Goal: Task Accomplishment & Management: Use online tool/utility

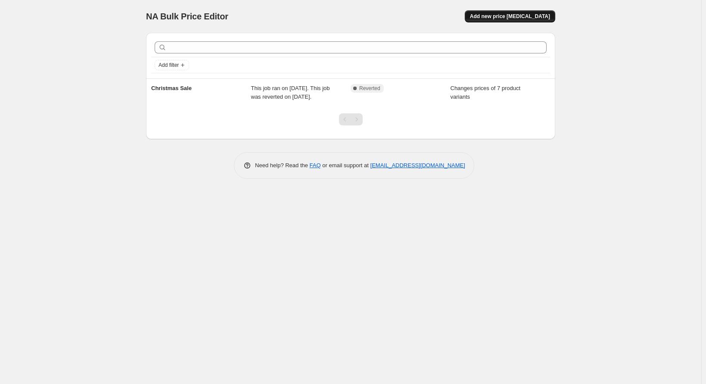
click at [519, 20] on button "Add new price [MEDICAL_DATA]" at bounding box center [510, 16] width 90 height 12
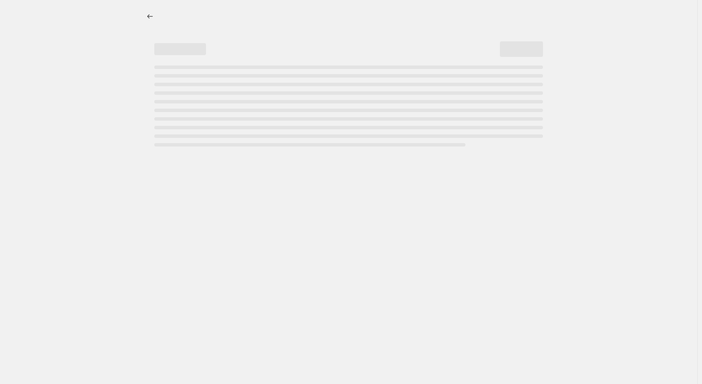
select select "percentage"
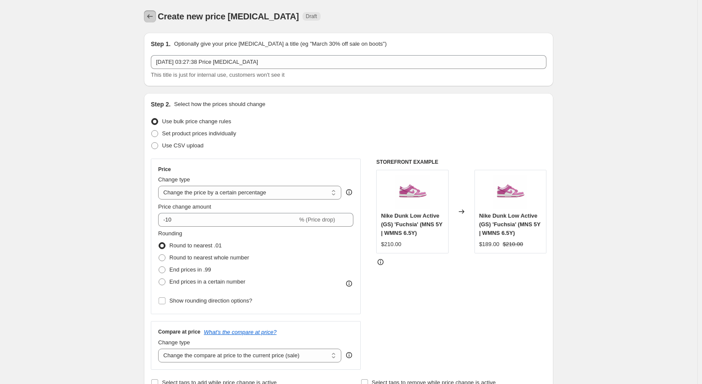
click at [150, 18] on icon "Price change jobs" at bounding box center [150, 16] width 9 height 9
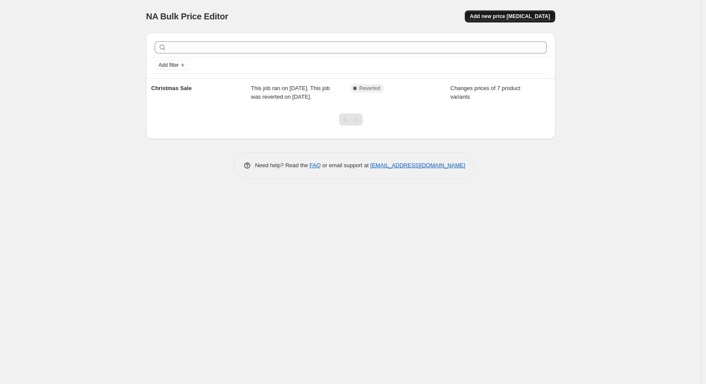
click at [528, 15] on span "Add new price [MEDICAL_DATA]" at bounding box center [510, 16] width 80 height 7
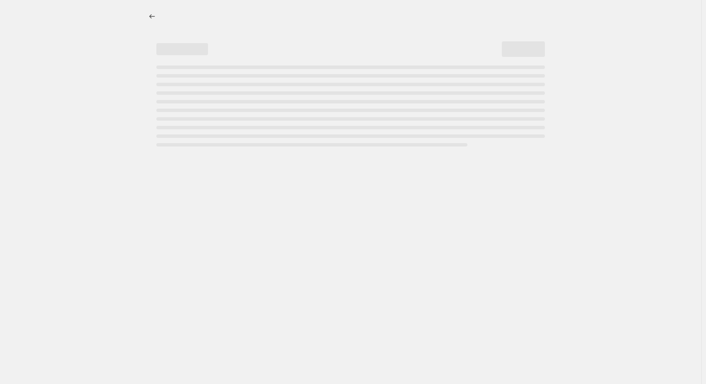
select select "percentage"
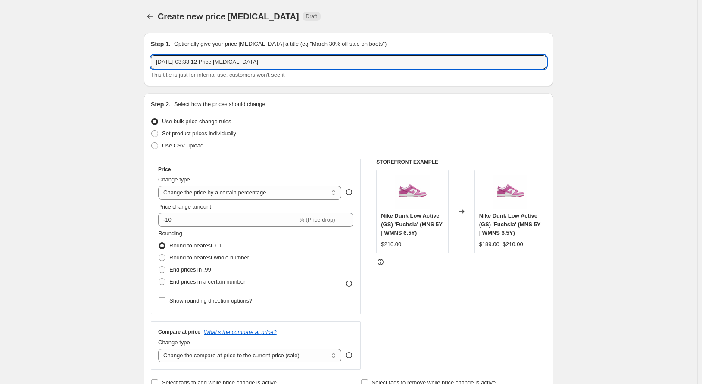
drag, startPoint x: 287, startPoint y: 65, endPoint x: 119, endPoint y: 77, distance: 168.5
type input "aug 29 sale"
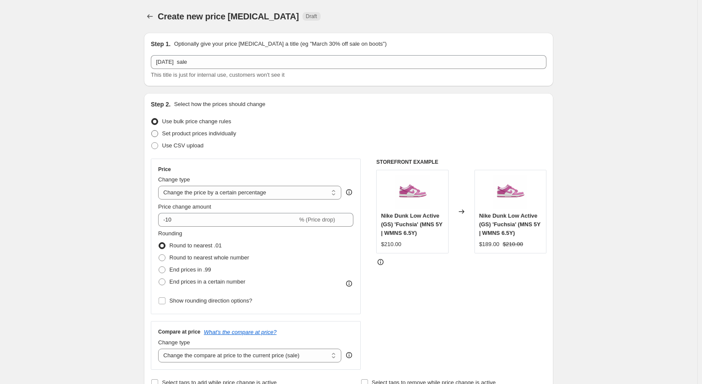
click at [206, 132] on span "Set product prices individually" at bounding box center [199, 133] width 74 height 6
click at [152, 131] on input "Set product prices individually" at bounding box center [151, 130] width 0 height 0
radio input "true"
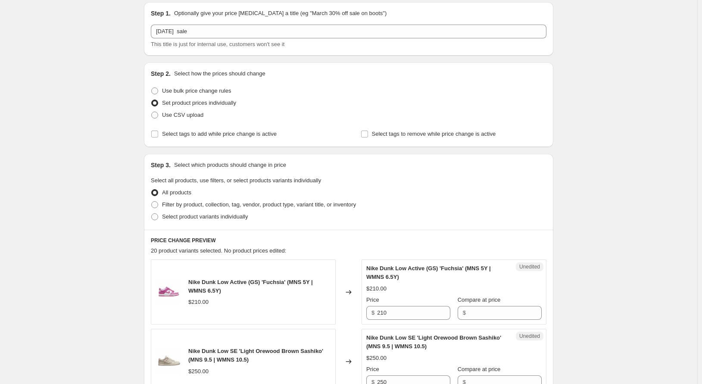
scroll to position [43, 0]
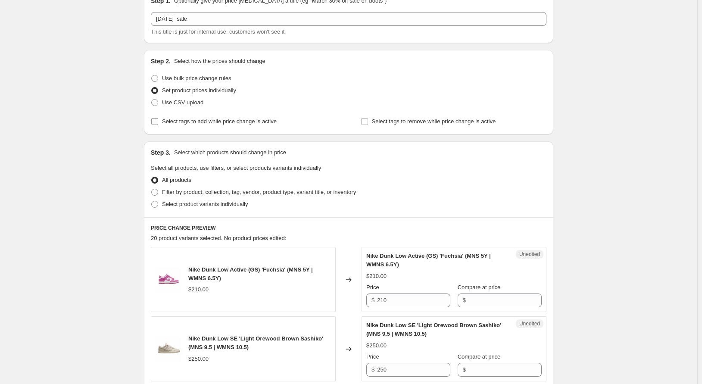
click at [181, 122] on span "Select tags to add while price change is active" at bounding box center [219, 121] width 115 height 6
click at [158, 122] on input "Select tags to add while price change is active" at bounding box center [154, 121] width 7 height 7
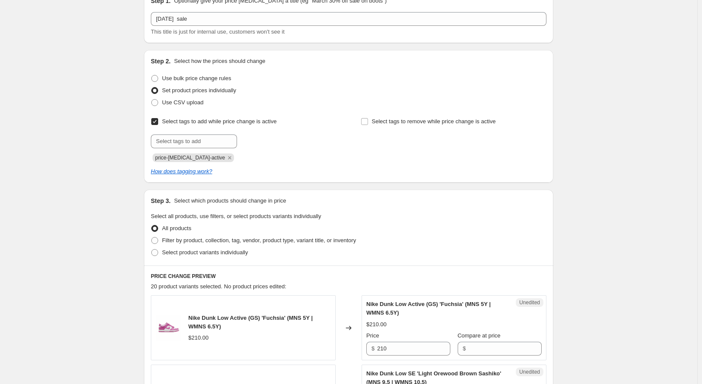
click at [181, 122] on span "Select tags to add while price change is active" at bounding box center [219, 121] width 115 height 6
click at [158, 122] on input "Select tags to add while price change is active" at bounding box center [154, 121] width 7 height 7
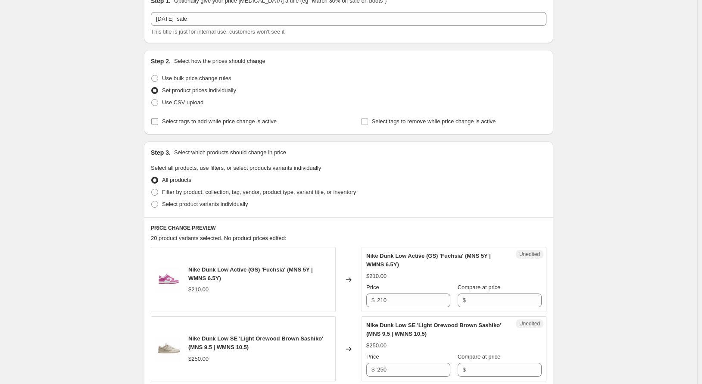
click at [253, 123] on span "Select tags to add while price change is active" at bounding box center [219, 121] width 115 height 6
click at [158, 123] on input "Select tags to add while price change is active" at bounding box center [154, 121] width 7 height 7
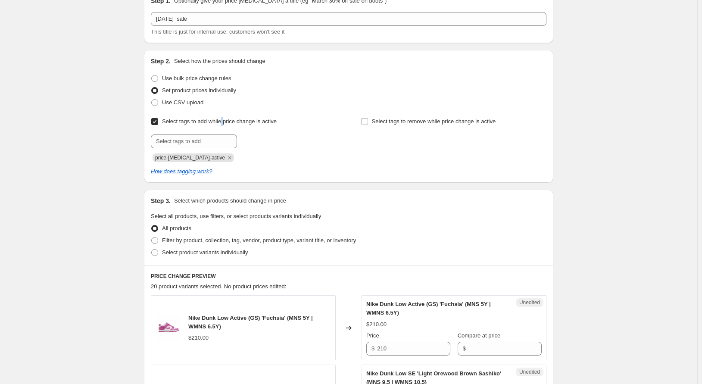
click at [229, 121] on span "Select tags to add while price change is active" at bounding box center [219, 121] width 115 height 6
click at [176, 121] on span "Select tags to add while price change is active" at bounding box center [219, 121] width 115 height 6
click at [158, 121] on input "Select tags to add while price change is active" at bounding box center [154, 121] width 7 height 7
checkbox input "false"
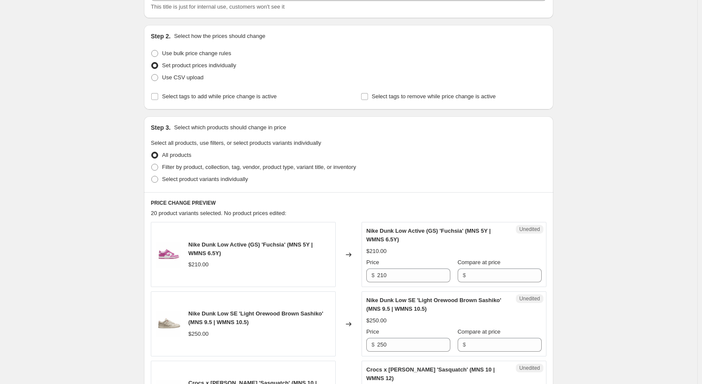
scroll to position [86, 0]
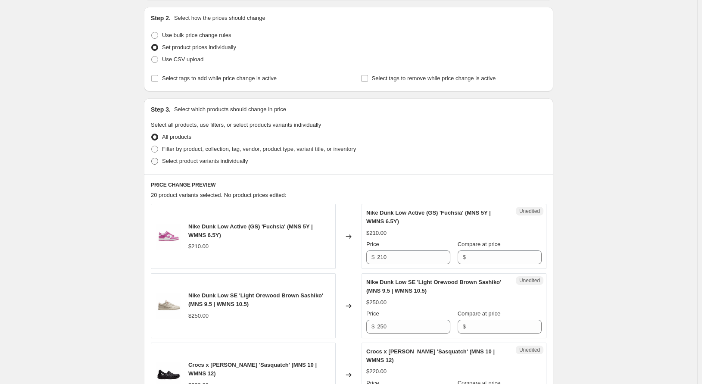
click at [197, 167] on label "Select product variants individually" at bounding box center [199, 161] width 97 height 12
click at [152, 158] on input "Select product variants individually" at bounding box center [151, 158] width 0 height 0
radio input "true"
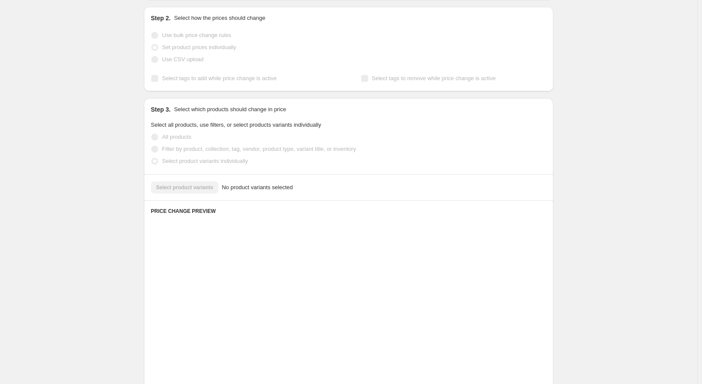
scroll to position [69, 0]
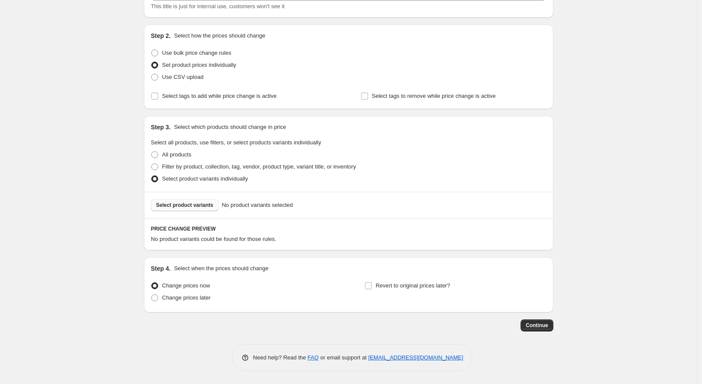
click at [184, 203] on span "Select product variants" at bounding box center [184, 205] width 57 height 7
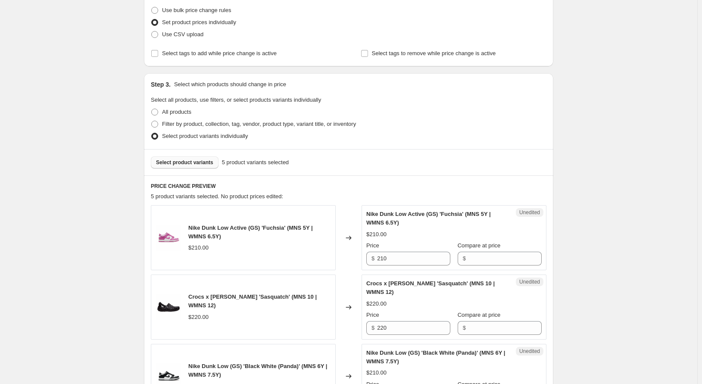
scroll to position [0, 0]
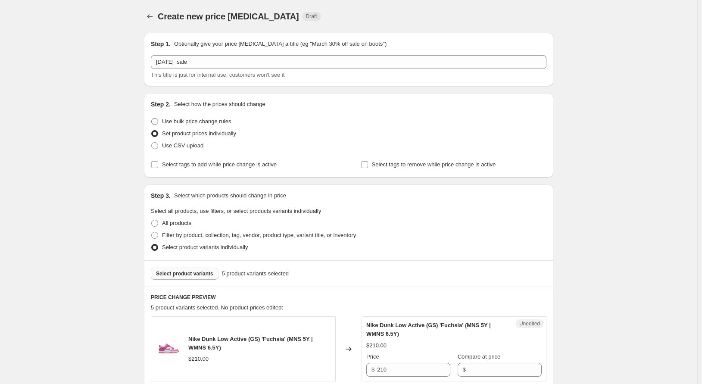
click at [206, 124] on span "Use bulk price change rules" at bounding box center [196, 121] width 69 height 6
click at [152, 119] on input "Use bulk price change rules" at bounding box center [151, 118] width 0 height 0
radio input "true"
select select "percentage"
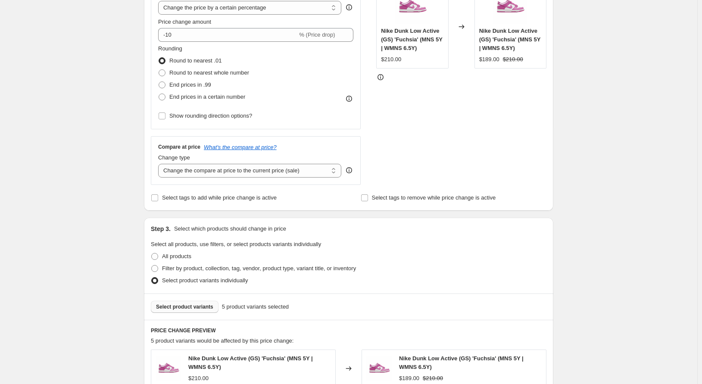
scroll to position [173, 0]
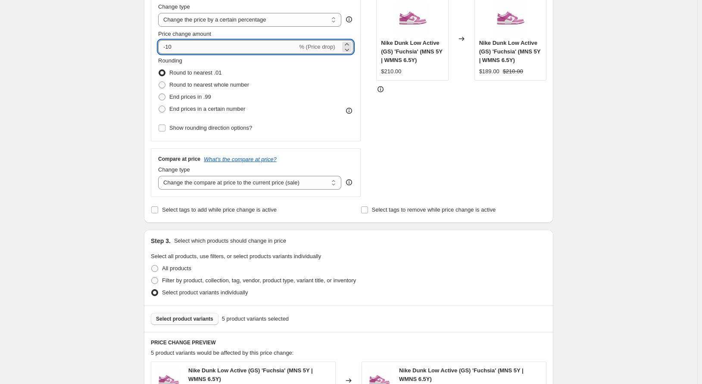
click at [277, 47] on input "-10" at bounding box center [227, 47] width 139 height 14
click at [241, 178] on select "Change the compare at price to the current price (sale) Change the compare at p…" at bounding box center [249, 183] width 183 height 14
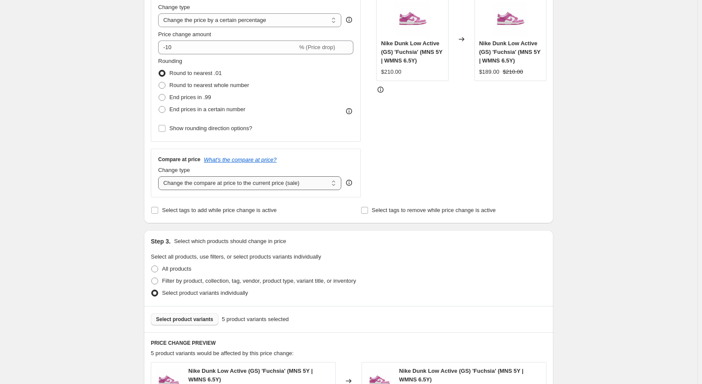
click at [241, 178] on select "Change the compare at price to the current price (sale) Change the compare at p…" at bounding box center [249, 183] width 183 height 14
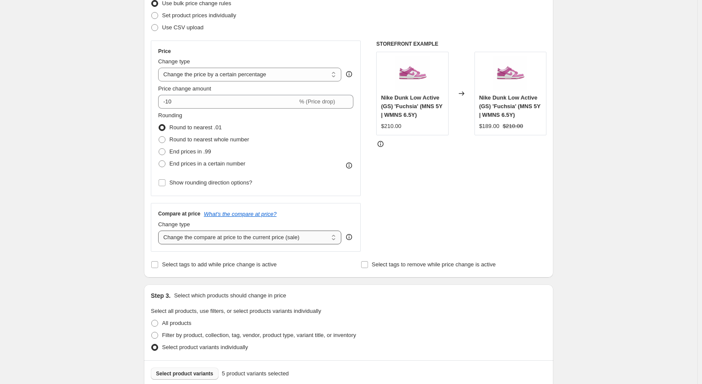
scroll to position [43, 0]
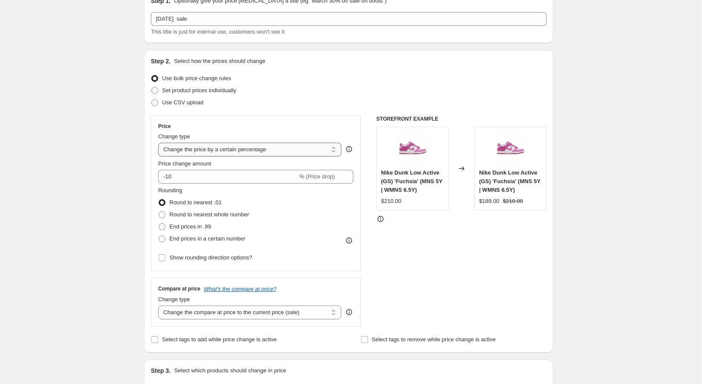
click at [245, 150] on select "Change the price to a certain amount Change the price by a certain amount Chang…" at bounding box center [249, 150] width 183 height 14
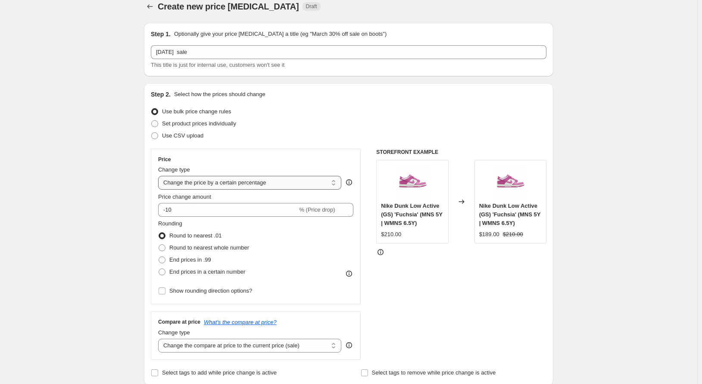
scroll to position [0, 0]
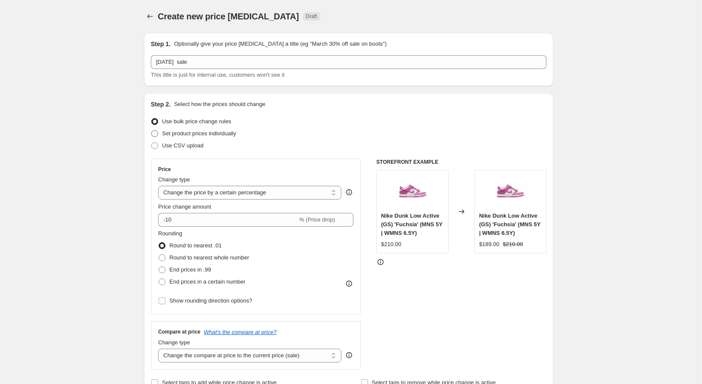
click at [208, 134] on span "Set product prices individually" at bounding box center [199, 133] width 74 height 6
click at [152, 131] on input "Set product prices individually" at bounding box center [151, 130] width 0 height 0
radio input "true"
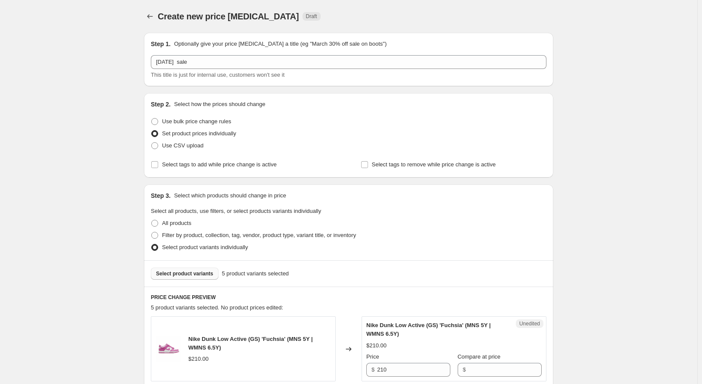
scroll to position [129, 0]
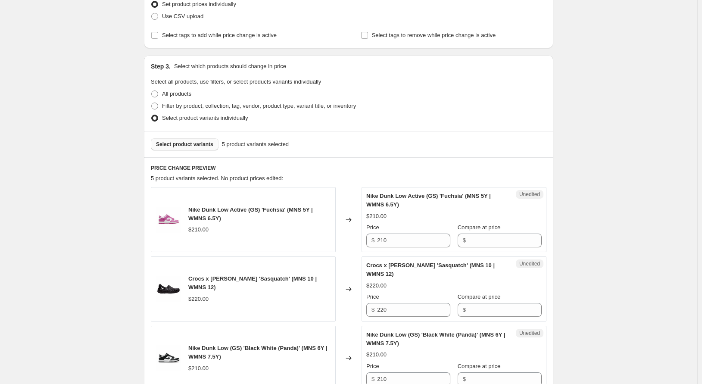
click at [500, 192] on div "Nike Dunk Low Active (GS) 'Fuchsia' (MNS 5Y | WMNS 6.5Y)" at bounding box center [436, 200] width 141 height 17
click at [533, 189] on div "Unedited Nike Dunk Low Active (GS) 'Fuchsia' (MNS 5Y | WMNS 6.5Y) $210.00 Price…" at bounding box center [454, 219] width 185 height 65
click at [483, 218] on div "$210.00" at bounding box center [453, 216] width 175 height 9
click at [447, 243] on input "210" at bounding box center [413, 241] width 73 height 14
click at [390, 234] on input "210" at bounding box center [413, 241] width 73 height 14
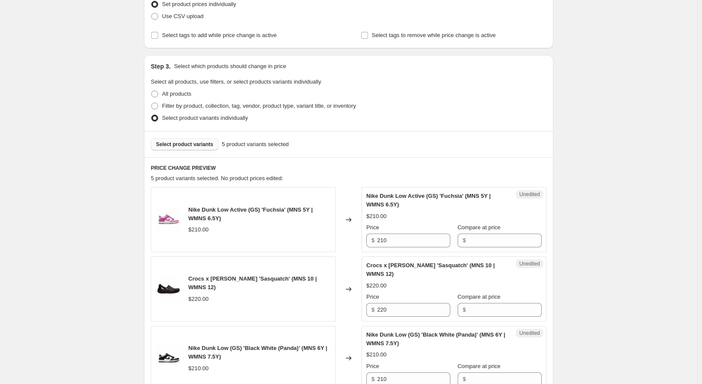
click at [374, 227] on span "Price" at bounding box center [372, 227] width 13 height 6
click at [377, 234] on input "210" at bounding box center [413, 241] width 73 height 14
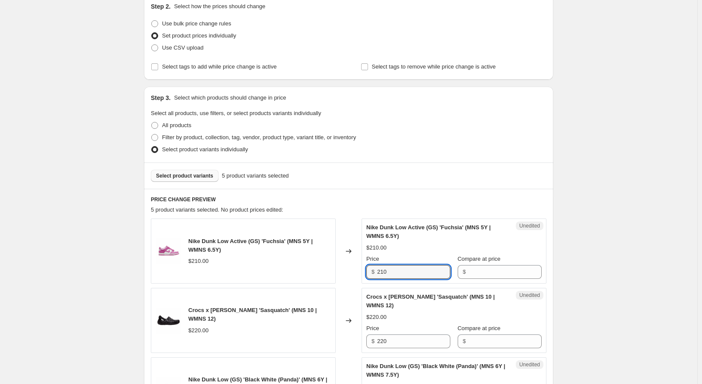
scroll to position [86, 0]
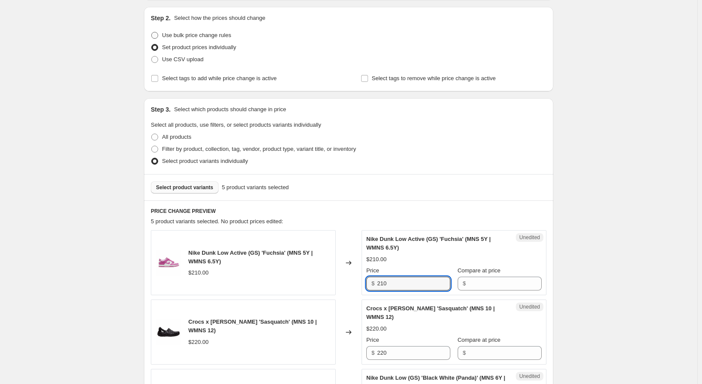
click at [195, 38] on span "Use bulk price change rules" at bounding box center [196, 35] width 69 height 6
click at [152, 32] on input "Use bulk price change rules" at bounding box center [151, 32] width 0 height 0
radio input "true"
select select "percentage"
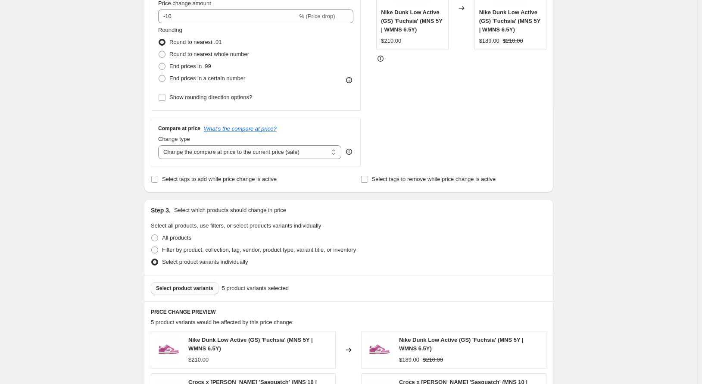
scroll to position [302, 0]
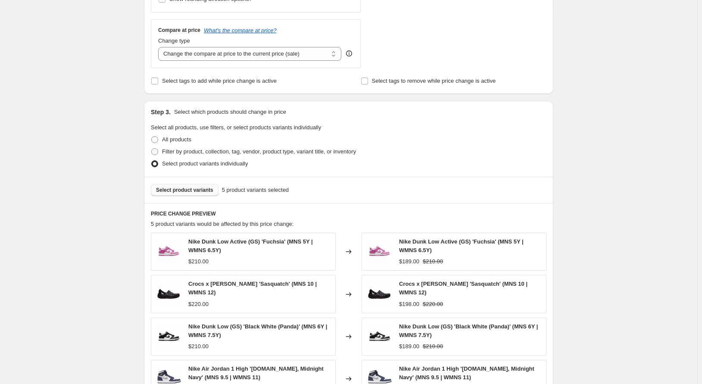
click at [295, 265] on div "$210.00" at bounding box center [259, 261] width 143 height 9
click at [250, 245] on div "Nike Dunk Low Active (GS) 'Fuchsia' (MNS 5Y | WMNS 6.5Y)" at bounding box center [259, 245] width 143 height 17
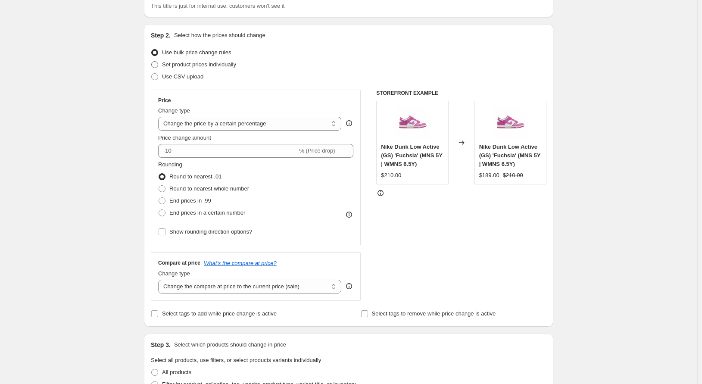
scroll to position [86, 0]
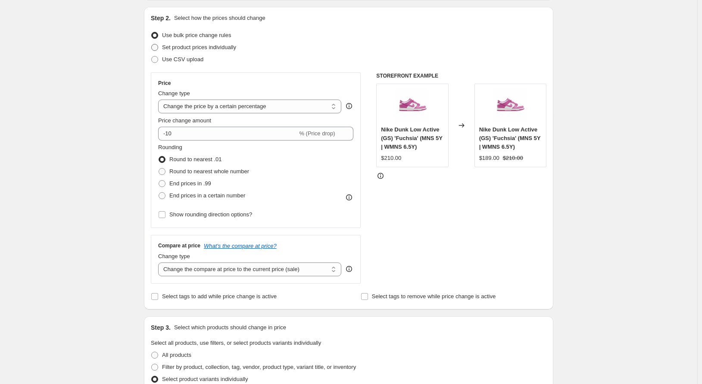
click at [191, 47] on span "Set product prices individually" at bounding box center [199, 47] width 74 height 6
click at [152, 44] on input "Set product prices individually" at bounding box center [151, 44] width 0 height 0
radio input "true"
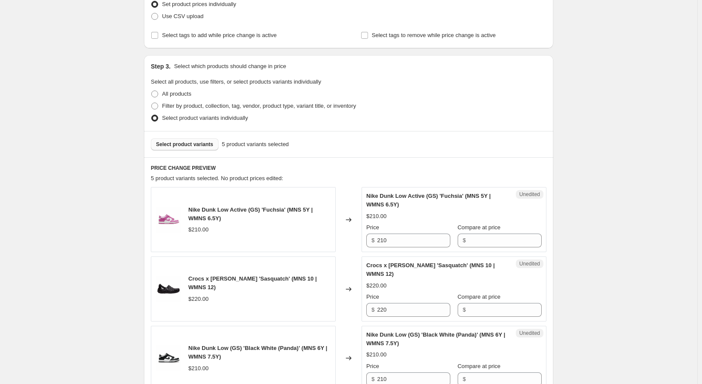
scroll to position [172, 0]
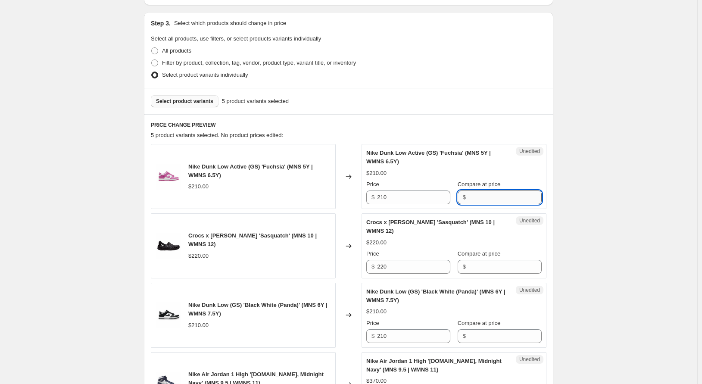
click at [492, 201] on input "Compare at price" at bounding box center [504, 197] width 73 height 14
type input "170"
click at [501, 329] on div "Nike Dunk Low (GS) 'Black White (Panda)' (MNS 6Y | WMNS 7.5Y) $210.00 Price $ 2…" at bounding box center [453, 315] width 175 height 56
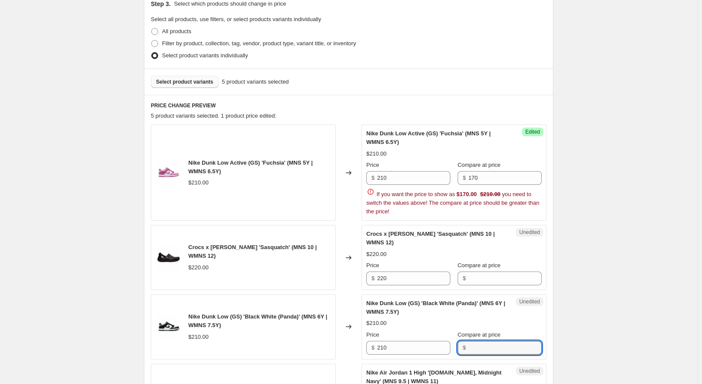
scroll to position [215, 0]
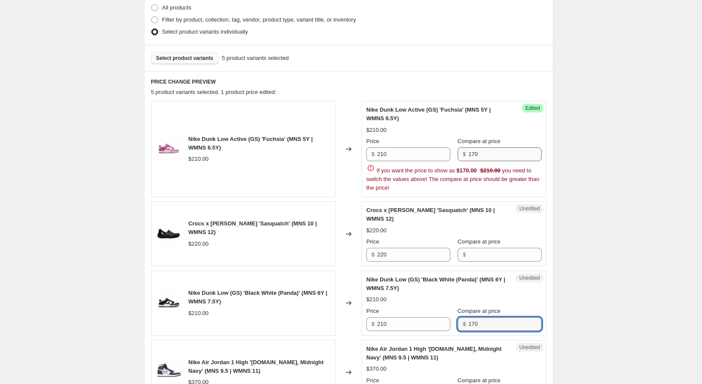
type input "170"
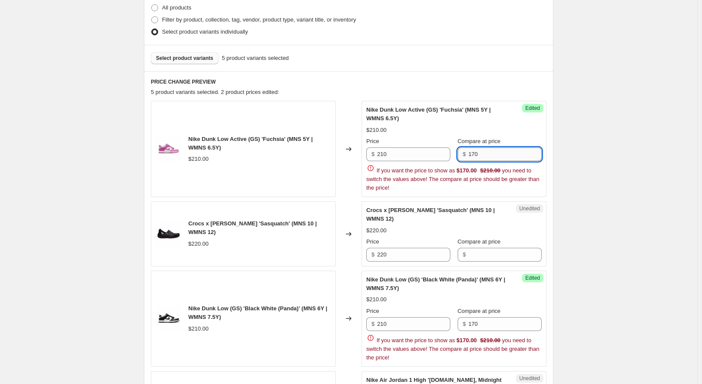
click at [493, 154] on input "170" at bounding box center [504, 154] width 73 height 14
click at [493, 153] on input "170" at bounding box center [504, 154] width 73 height 14
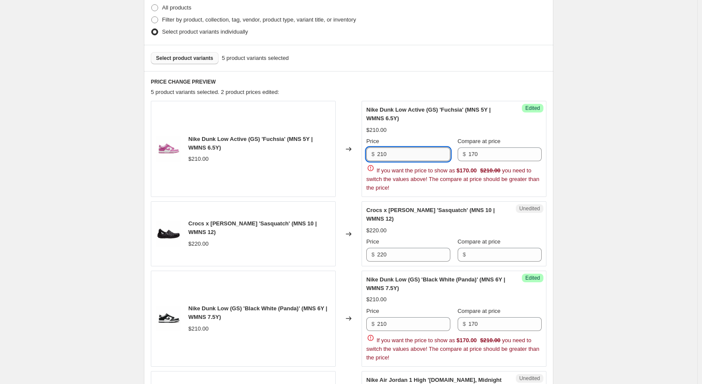
click at [399, 156] on input "210" at bounding box center [413, 154] width 73 height 14
paste input "17"
type input "170"
click at [407, 326] on div "Price $ 210 Compare at price $ 170 If you want the price to show as $170.00 $21…" at bounding box center [453, 334] width 175 height 55
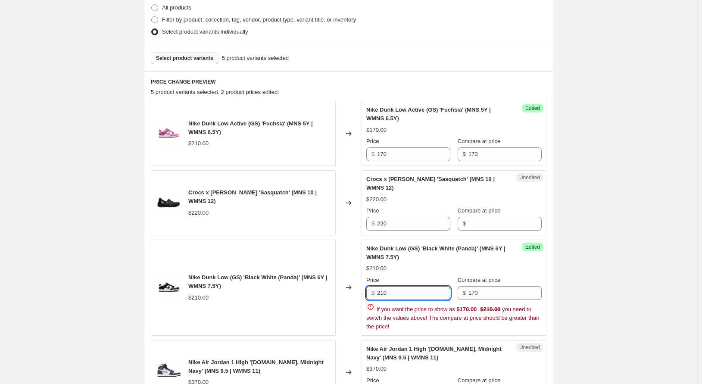
click at [409, 290] on input "210" at bounding box center [413, 293] width 73 height 14
paste input "17"
type input "170"
click at [503, 297] on input "170" at bounding box center [504, 293] width 73 height 14
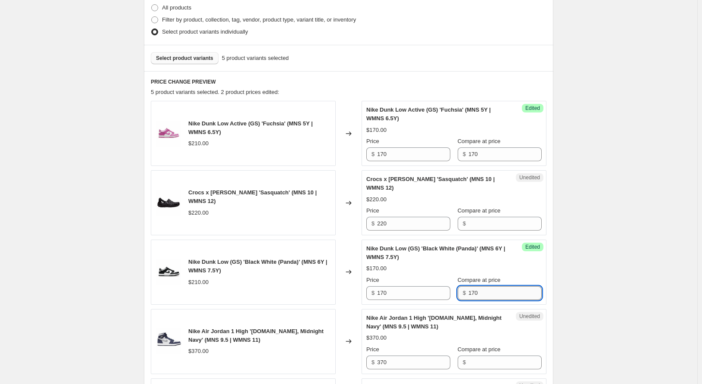
click at [503, 297] on input "170" at bounding box center [504, 293] width 73 height 14
type input "210"
click at [484, 159] on input "170" at bounding box center [504, 154] width 73 height 14
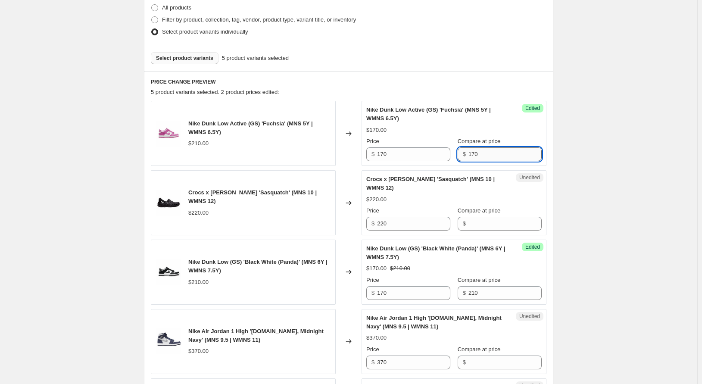
click at [484, 159] on input "170" at bounding box center [504, 154] width 73 height 14
type input "210"
click at [637, 157] on div "Create new price change job. This page is ready Create new price change job Dra…" at bounding box center [348, 194] width 697 height 818
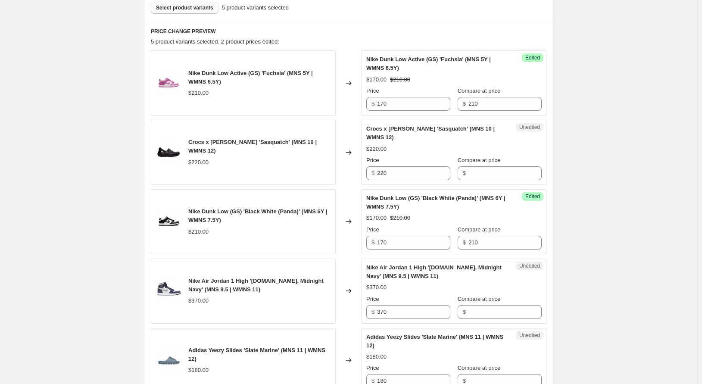
scroll to position [259, 0]
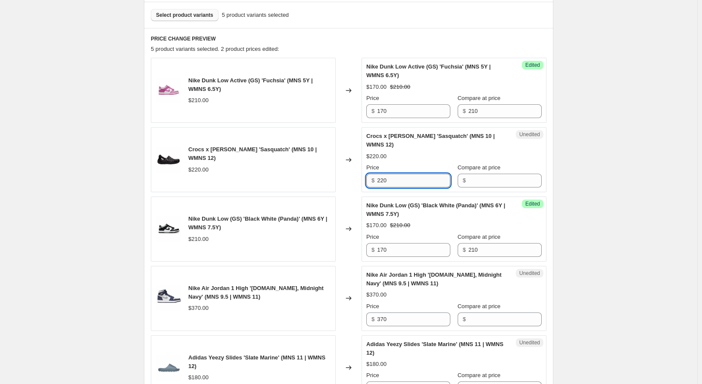
click at [408, 178] on input "220" at bounding box center [413, 181] width 73 height 14
paste input "17"
type input "190"
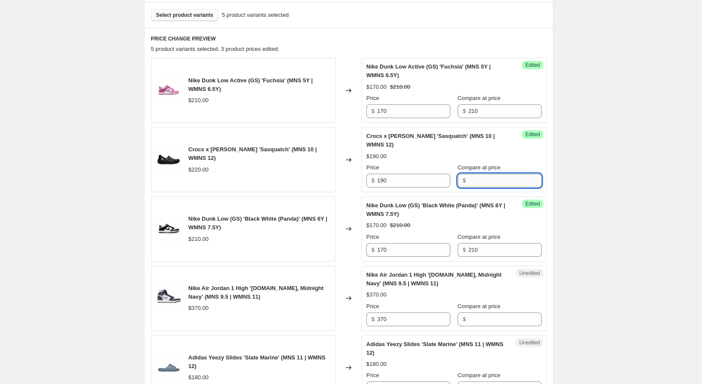
click at [490, 178] on input "Compare at price" at bounding box center [504, 181] width 73 height 14
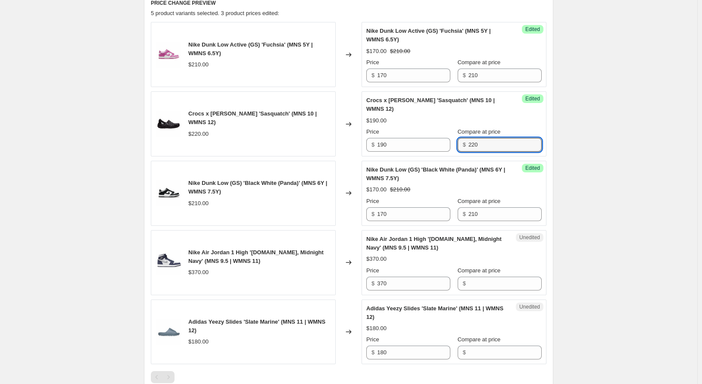
scroll to position [302, 0]
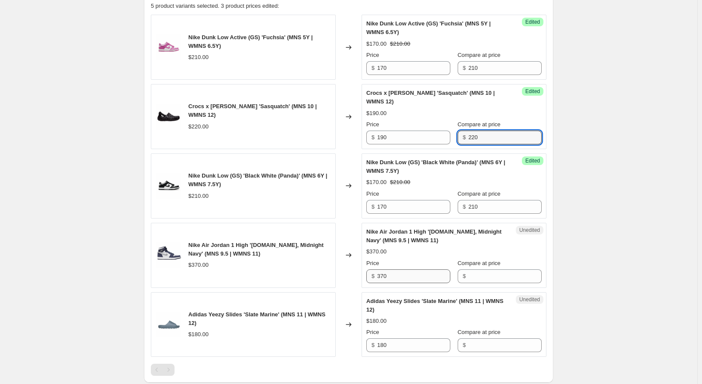
type input "220"
click at [407, 275] on input "370" at bounding box center [413, 276] width 73 height 14
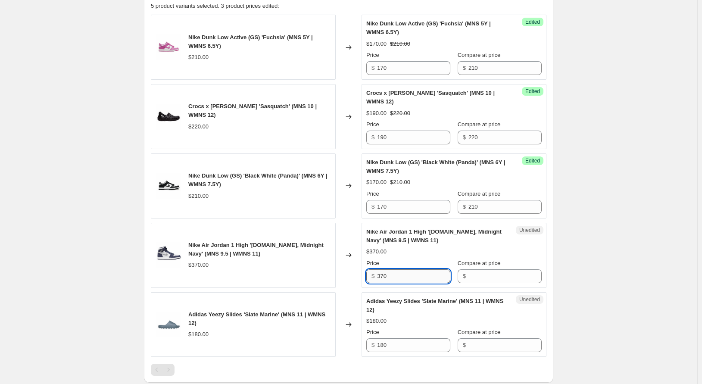
click at [407, 275] on input "370" at bounding box center [413, 276] width 73 height 14
click at [466, 343] on span "$" at bounding box center [464, 345] width 3 height 6
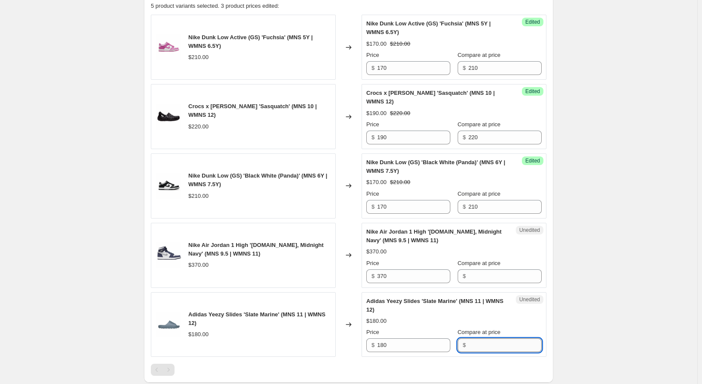
click at [505, 344] on input "Compare at price" at bounding box center [504, 345] width 73 height 14
type input "180"
click at [387, 344] on input "180" at bounding box center [413, 345] width 73 height 14
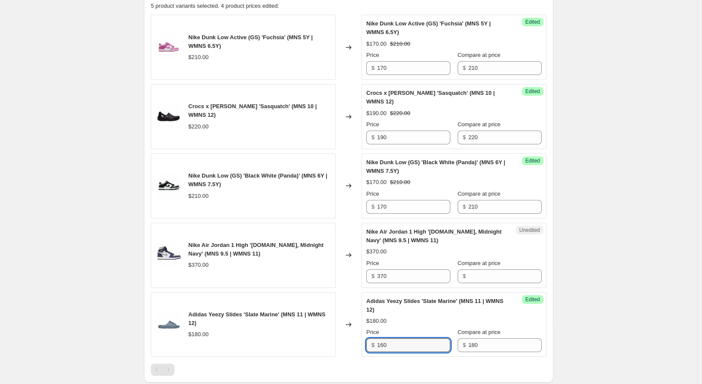
type input "160"
click at [483, 278] on input "Compare at price" at bounding box center [504, 276] width 73 height 14
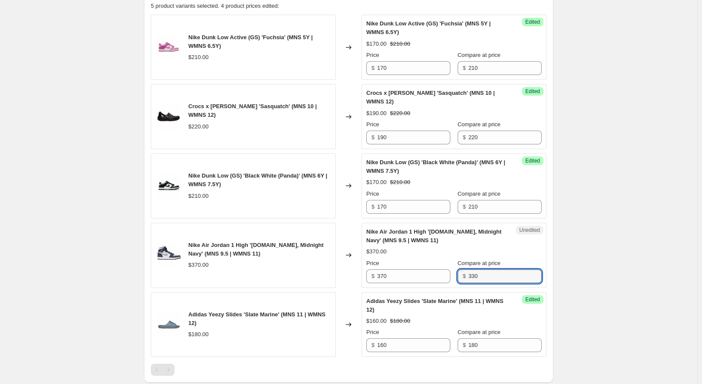
type input "330"
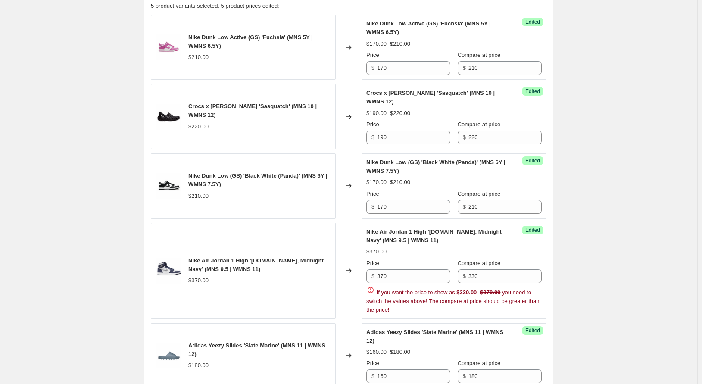
click at [643, 288] on div "Create new price change job. This page is ready Create new price change job Dra…" at bounding box center [348, 122] width 697 height 849
click at [420, 277] on input "370" at bounding box center [413, 276] width 73 height 14
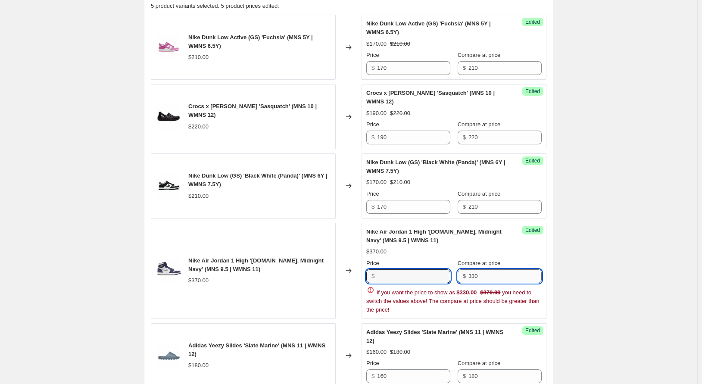
type input "370"
click at [507, 273] on input "330" at bounding box center [504, 276] width 73 height 14
paste input "7"
type input "370"
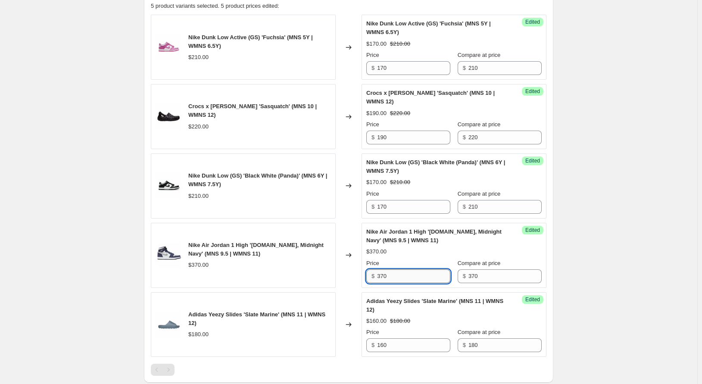
click at [412, 273] on input "370" at bounding box center [413, 276] width 73 height 14
type input "330"
click at [608, 249] on div "Create new price change job. This page is ready Create new price change job Dra…" at bounding box center [348, 107] width 697 height 818
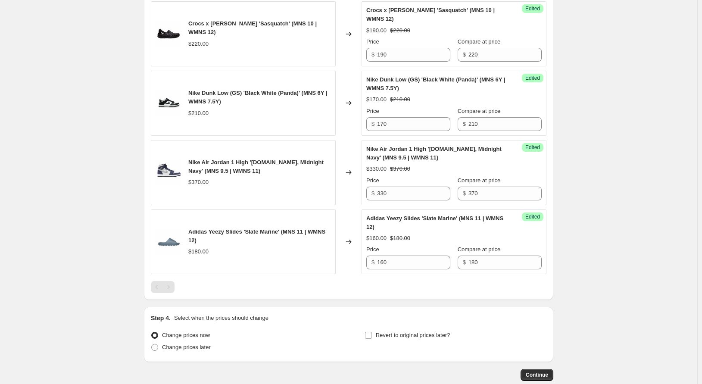
scroll to position [388, 0]
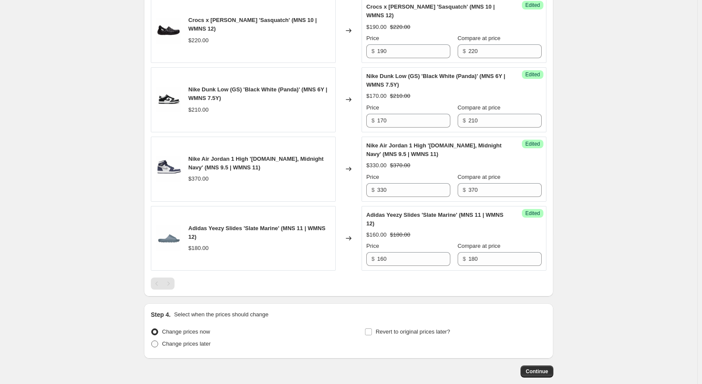
click at [180, 344] on span "Change prices later" at bounding box center [186, 343] width 49 height 6
click at [152, 341] on input "Change prices later" at bounding box center [151, 340] width 0 height 0
radio input "true"
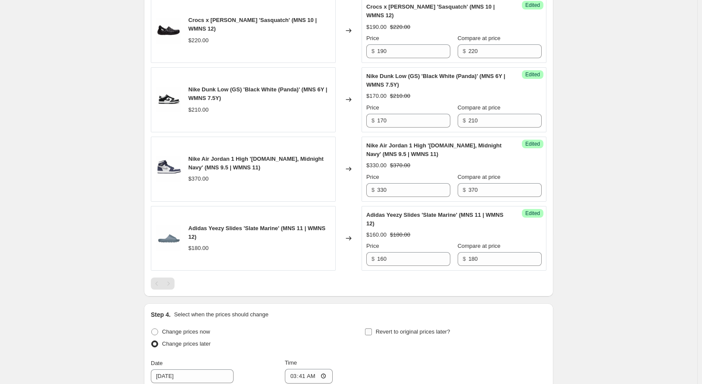
click at [401, 337] on label "Revert to original prices later?" at bounding box center [408, 332] width 86 height 12
click at [372, 335] on input "Revert to original prices later?" at bounding box center [368, 331] width 7 height 7
checkbox input "true"
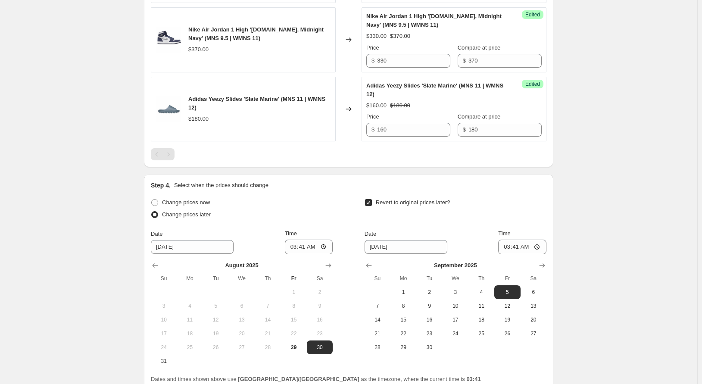
scroll to position [560, 0]
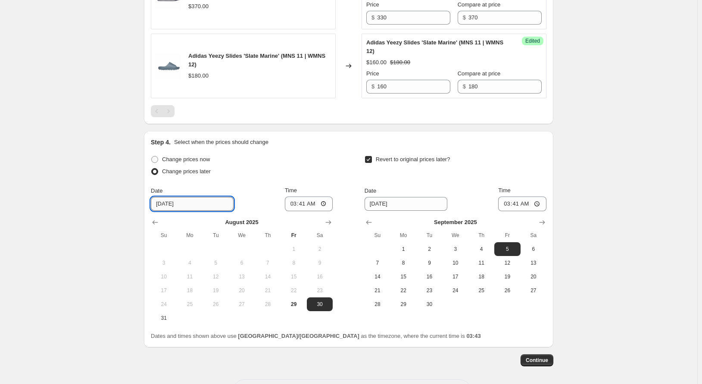
click at [161, 206] on input "8/30/2025" at bounding box center [192, 204] width 83 height 14
click at [165, 314] on button "31" at bounding box center [164, 318] width 26 height 14
type input "[DATE]"
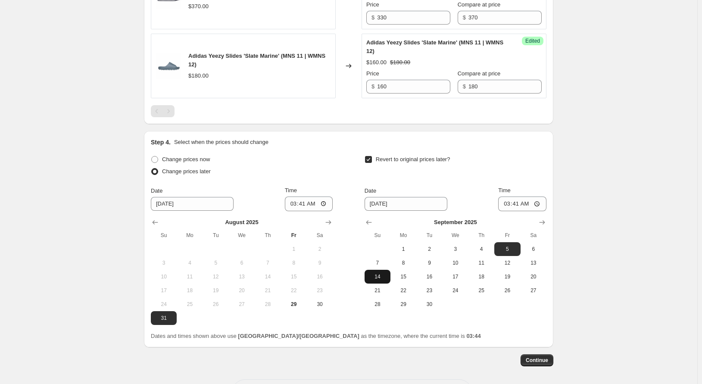
click at [380, 276] on span "14" at bounding box center [377, 276] width 19 height 7
type input "[DATE]"
click at [297, 205] on input "03:41" at bounding box center [309, 204] width 48 height 15
type input "00:00"
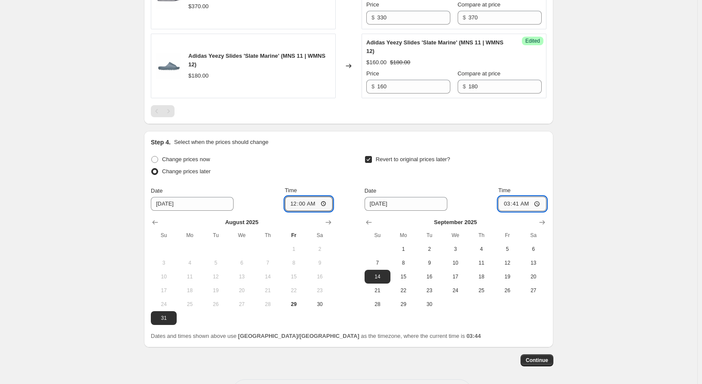
click at [514, 202] on input "03:41" at bounding box center [522, 204] width 48 height 15
click at [507, 203] on input "03:41" at bounding box center [522, 204] width 48 height 15
type input "00:00"
click at [315, 209] on input "00:00" at bounding box center [309, 204] width 48 height 15
click at [315, 205] on input "00:00" at bounding box center [309, 204] width 48 height 15
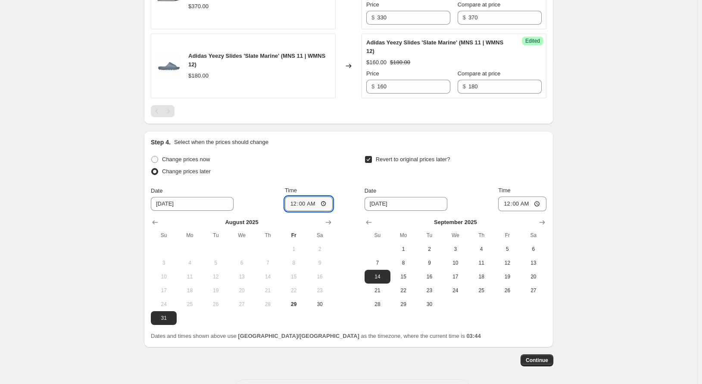
type input "12:00"
click at [530, 207] on input "00:00" at bounding box center [522, 204] width 48 height 15
type input "12:00"
click at [527, 358] on button "Continue" at bounding box center [537, 360] width 33 height 12
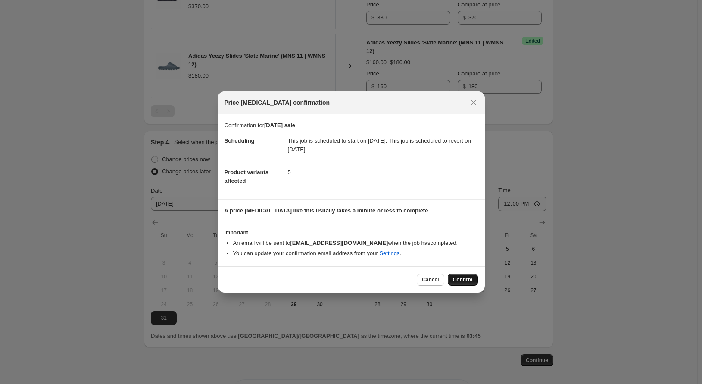
click at [477, 282] on button "Confirm" at bounding box center [463, 280] width 30 height 12
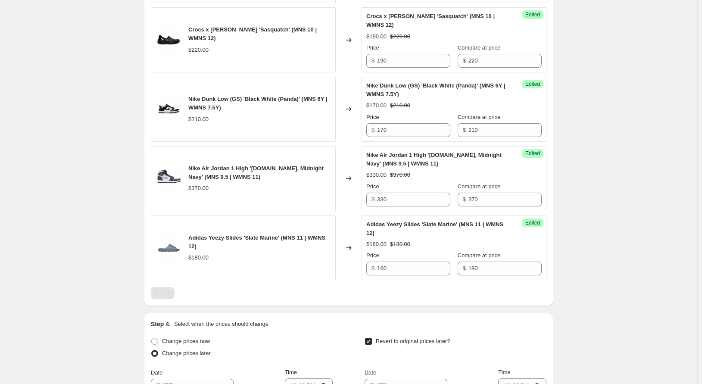
scroll to position [648, 0]
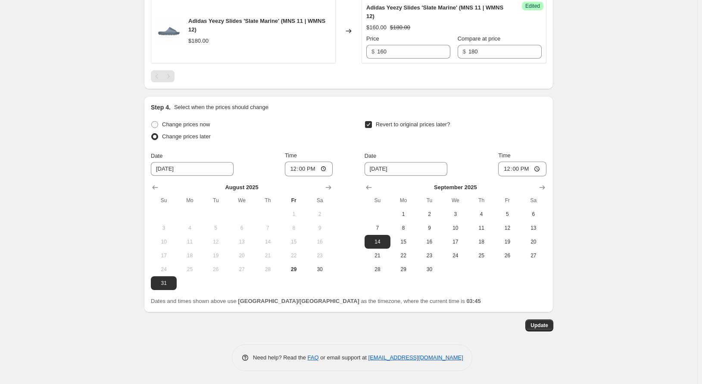
click at [534, 322] on span "Update" at bounding box center [539, 325] width 18 height 7
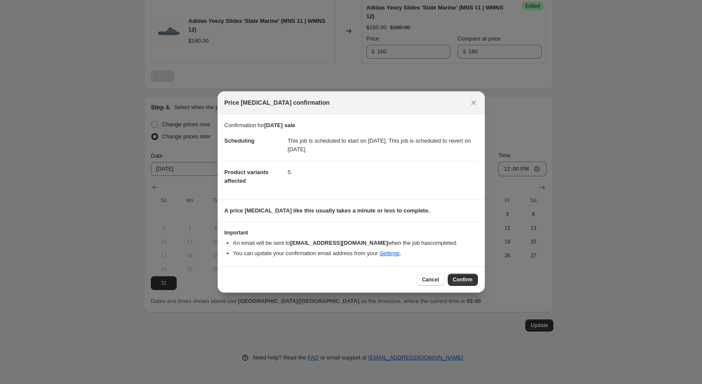
click at [517, 256] on div at bounding box center [351, 192] width 702 height 384
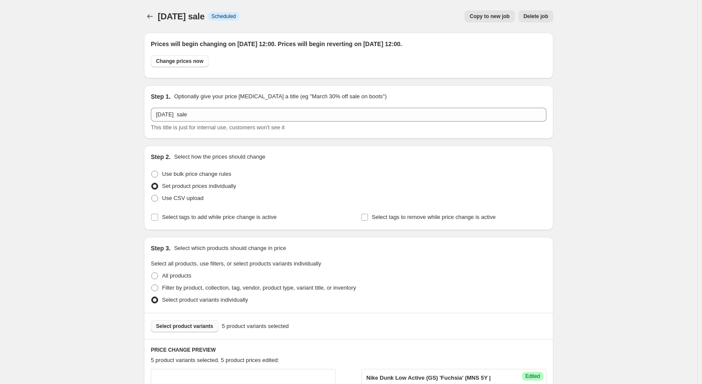
scroll to position [648, 0]
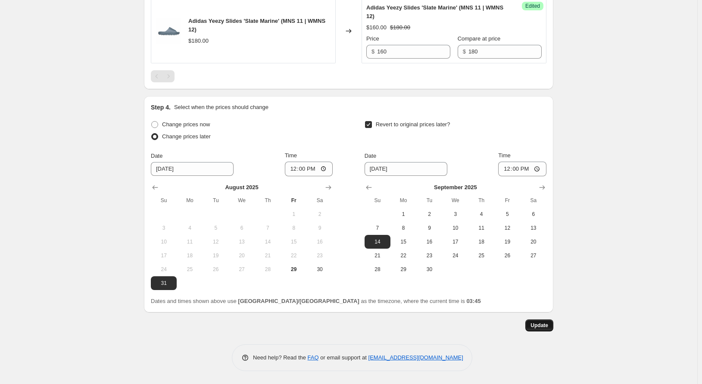
click at [546, 325] on span "Update" at bounding box center [539, 325] width 18 height 7
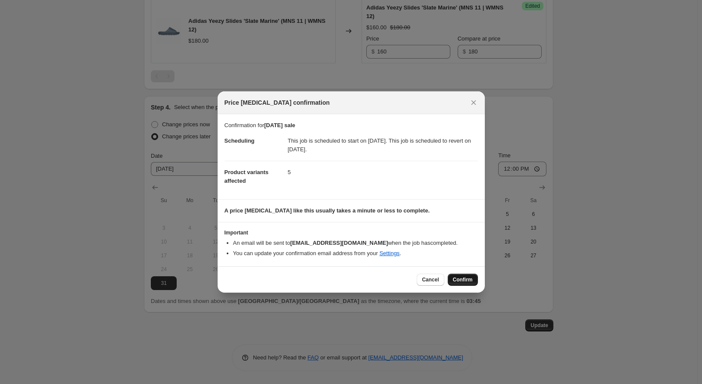
click at [467, 278] on span "Confirm" at bounding box center [463, 279] width 20 height 7
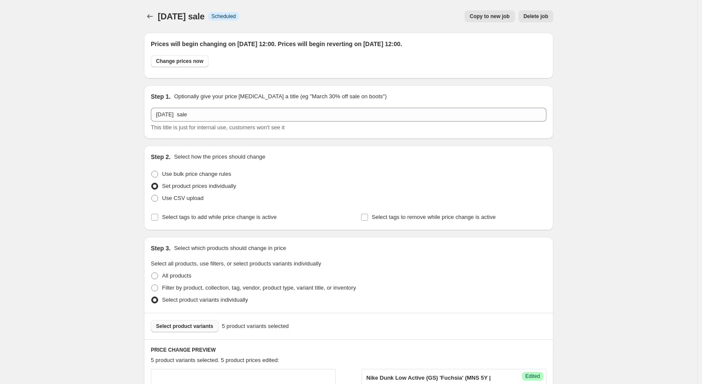
click at [162, 12] on span "[DATE] sale" at bounding box center [181, 16] width 47 height 9
click at [154, 13] on icon "Price change jobs" at bounding box center [150, 16] width 9 height 9
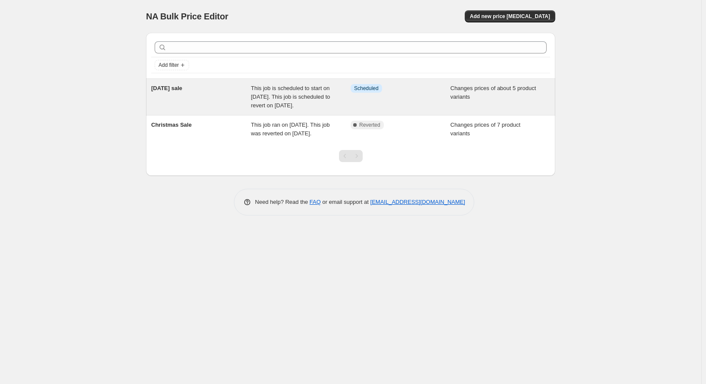
click at [299, 98] on span "This job is scheduled to start on [DATE]. This job is scheduled to revert on [D…" at bounding box center [290, 97] width 79 height 24
